Goal: Book appointment/travel/reservation

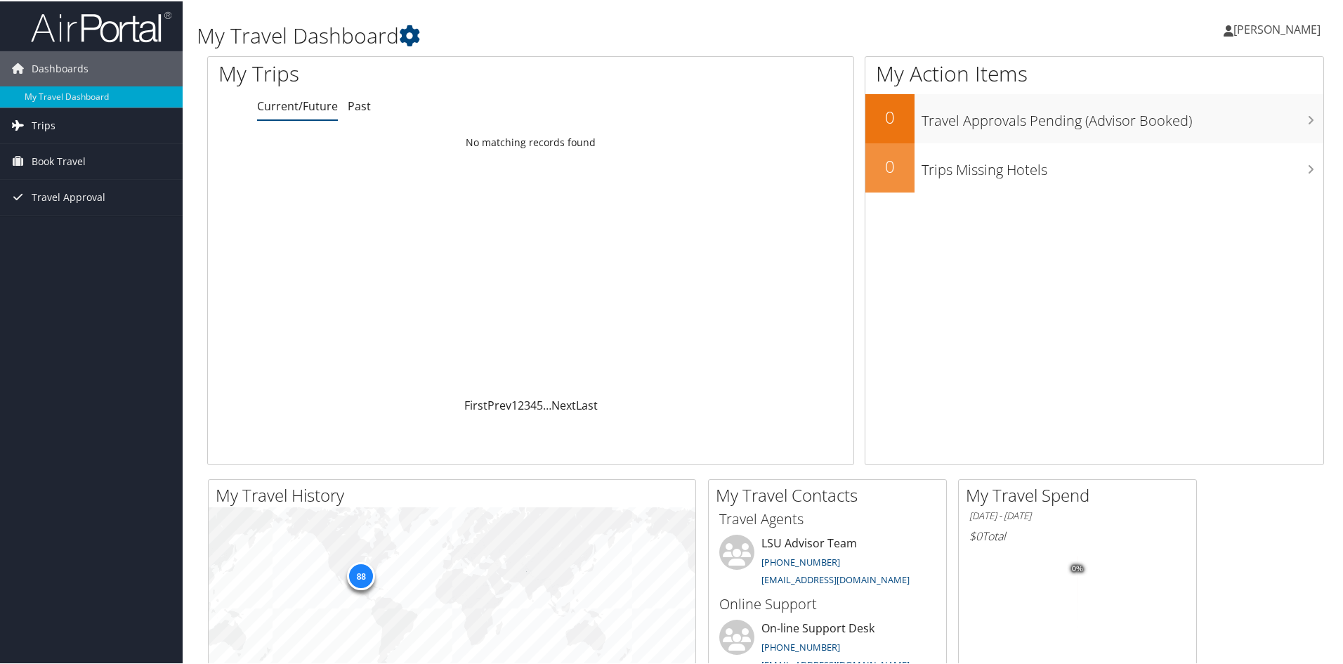
click at [51, 126] on span "Trips" at bounding box center [44, 124] width 24 height 35
click at [58, 157] on span "Book Travel" at bounding box center [59, 160] width 54 height 35
click at [99, 204] on link "Book/Manage Online Trips" at bounding box center [91, 209] width 183 height 21
click at [86, 216] on link "Book/Manage Online Trips" at bounding box center [91, 209] width 183 height 21
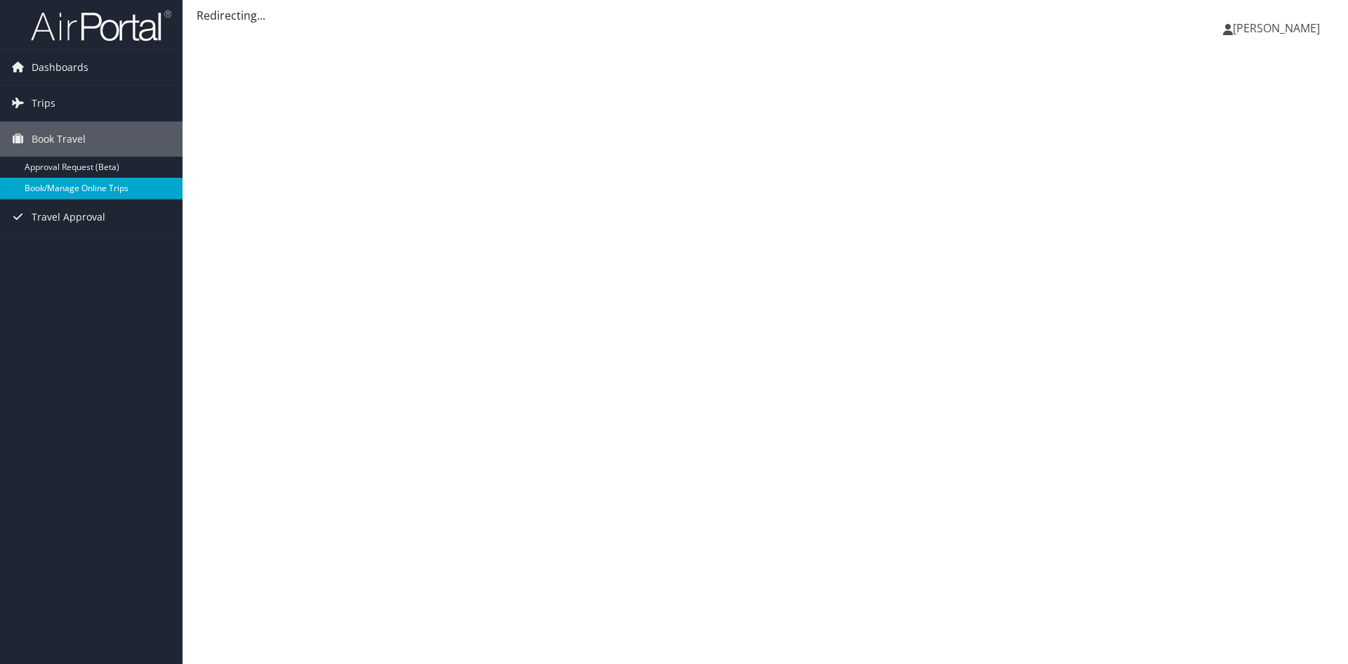
click at [107, 187] on link "Book/Manage Online Trips" at bounding box center [91, 188] width 183 height 21
click at [115, 187] on link "Book/Manage Online Trips" at bounding box center [91, 188] width 183 height 21
